Goal: Information Seeking & Learning: Learn about a topic

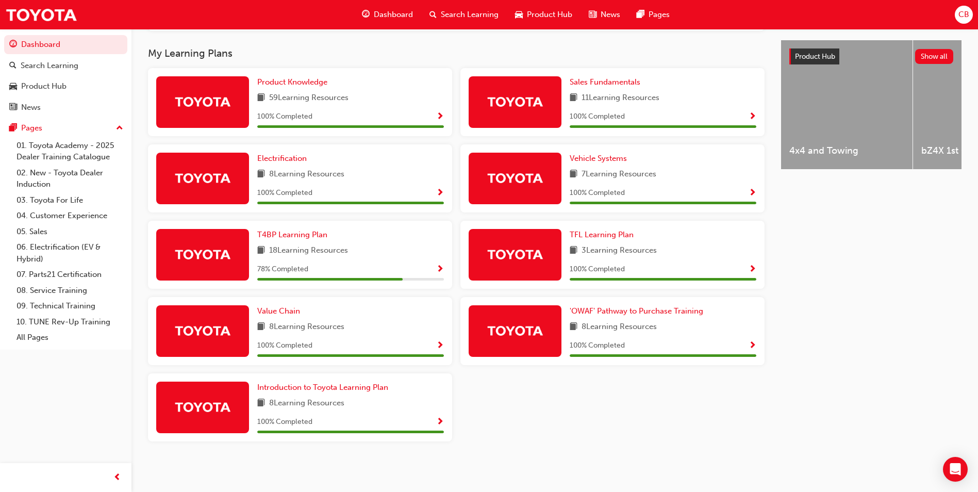
scroll to position [387, 0]
click at [202, 256] on img at bounding box center [202, 254] width 57 height 18
click at [289, 236] on span "T4BP Learning Plan" at bounding box center [292, 234] width 70 height 9
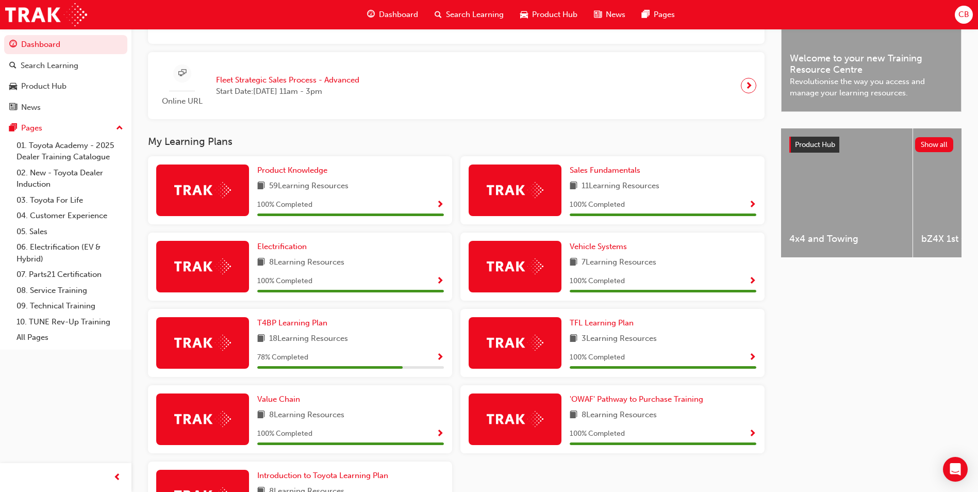
scroll to position [309, 0]
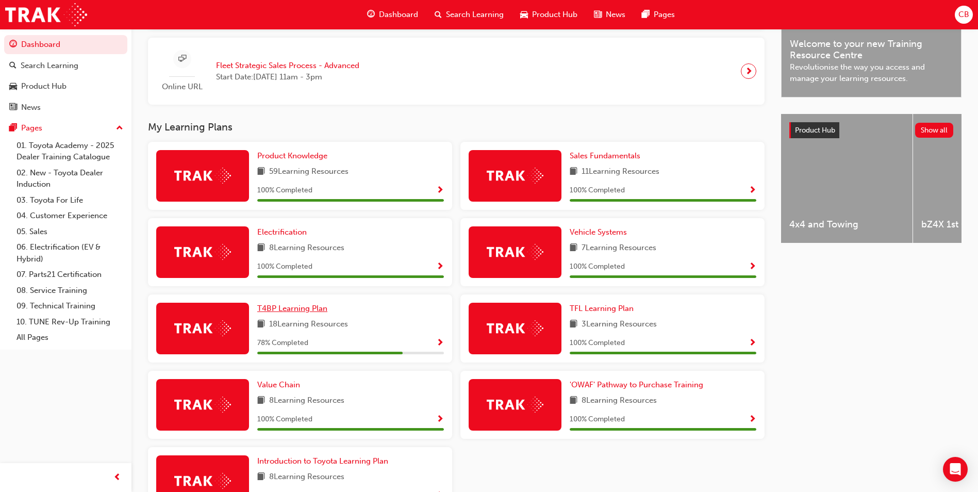
click at [285, 311] on span "T4BP Learning Plan" at bounding box center [292, 308] width 70 height 9
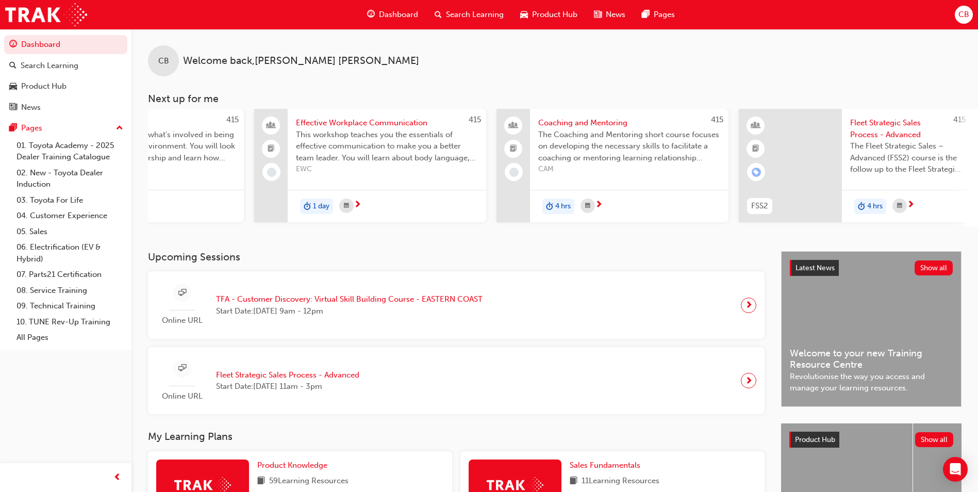
scroll to position [0, 137]
click at [923, 224] on div "415 FSS2 Fleet Strategic Sales Process - Advanced The Fleet Strategic Sales – A…" at bounding box center [854, 168] width 232 height 118
drag, startPoint x: 922, startPoint y: 224, endPoint x: 959, endPoint y: 225, distance: 36.6
click at [959, 225] on div "415 FSS2 Fleet Strategic Sales Process - Advanced The Fleet Strategic Sales – A…" at bounding box center [854, 168] width 232 height 118
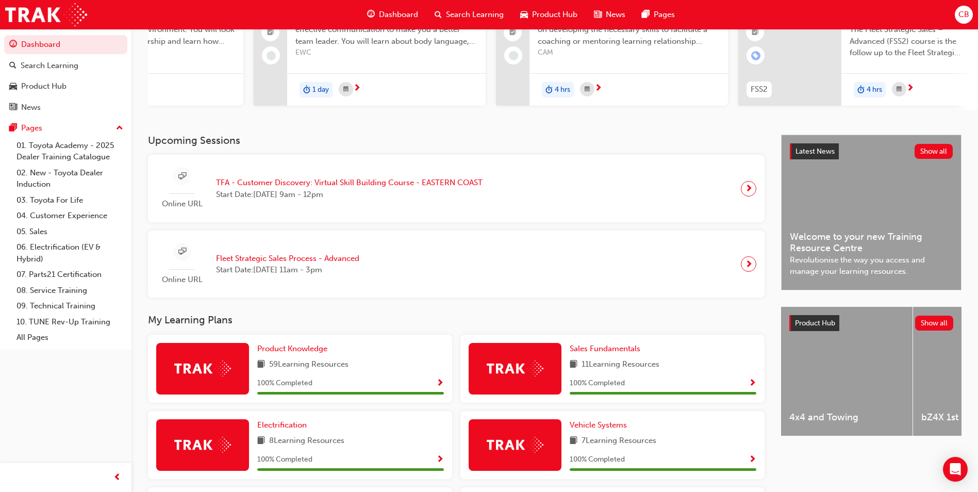
scroll to position [0, 0]
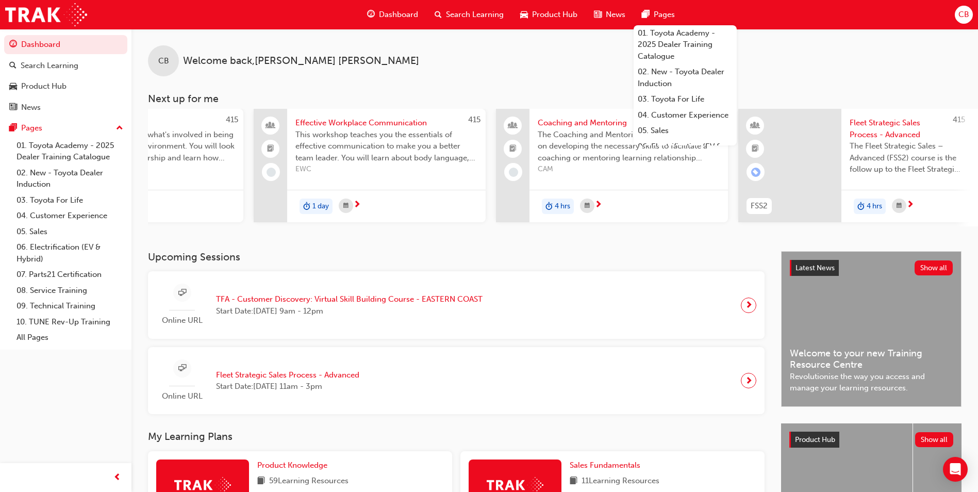
click at [471, 15] on span "Search Learning" at bounding box center [475, 15] width 58 height 12
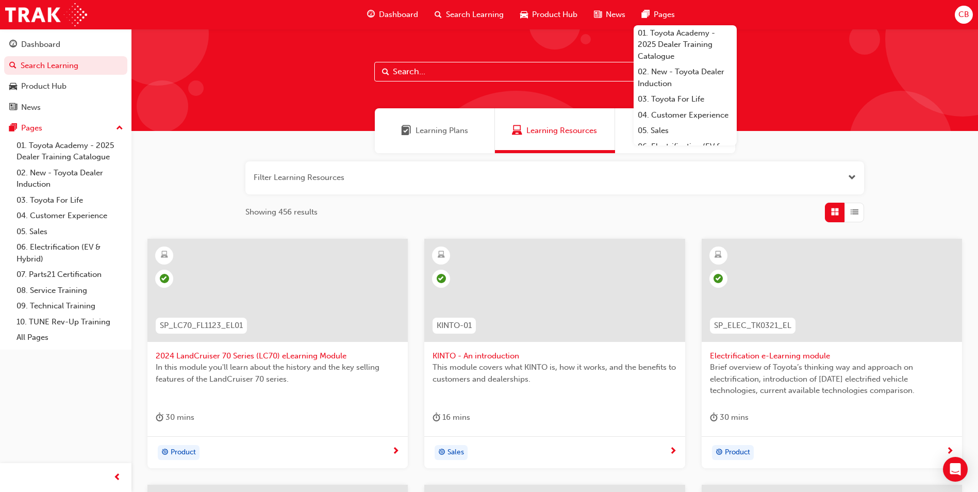
click at [426, 75] on input "text" at bounding box center [554, 72] width 361 height 20
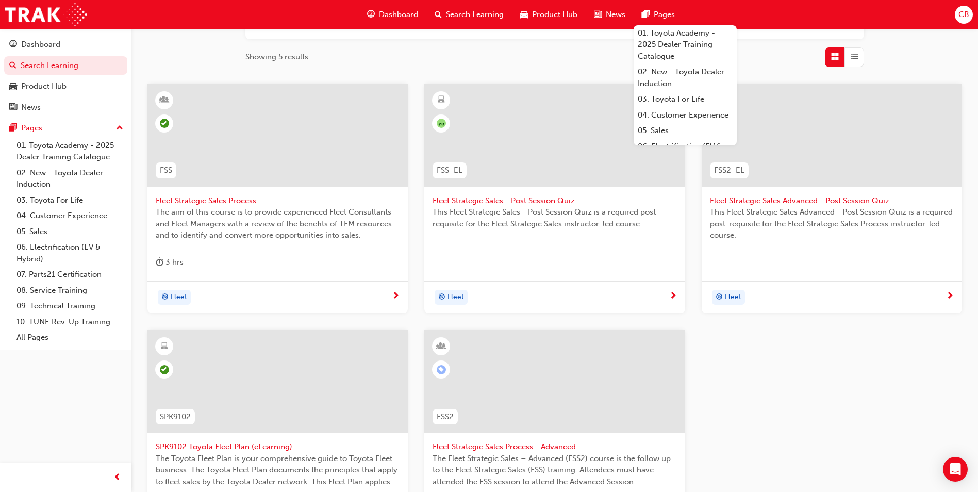
scroll to position [155, 0]
type input "Fleet"
click at [774, 201] on span "Fleet Strategic Sales Advanced - Post Session Quiz" at bounding box center [832, 201] width 244 height 12
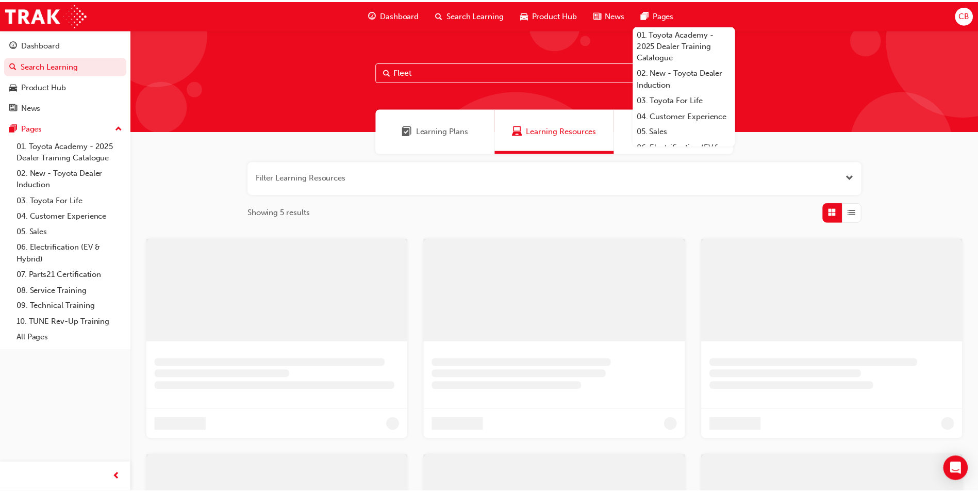
scroll to position [155, 0]
